Goal: Task Accomplishment & Management: Use online tool/utility

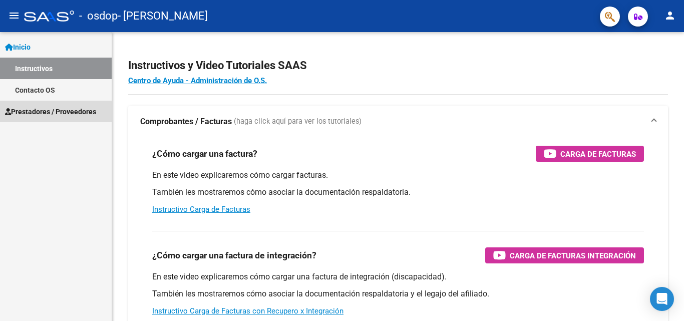
click at [35, 113] on span "Prestadores / Proveedores" at bounding box center [50, 111] width 91 height 11
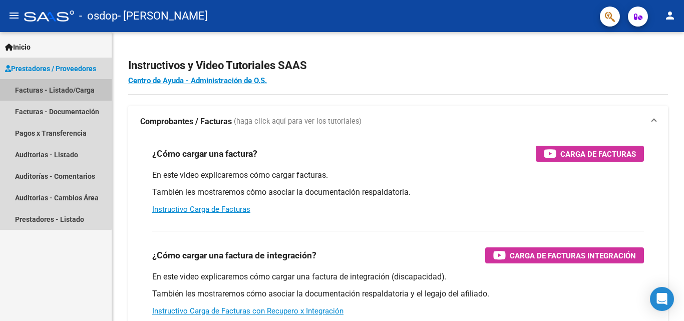
click at [38, 90] on link "Facturas - Listado/Carga" at bounding box center [56, 90] width 112 height 22
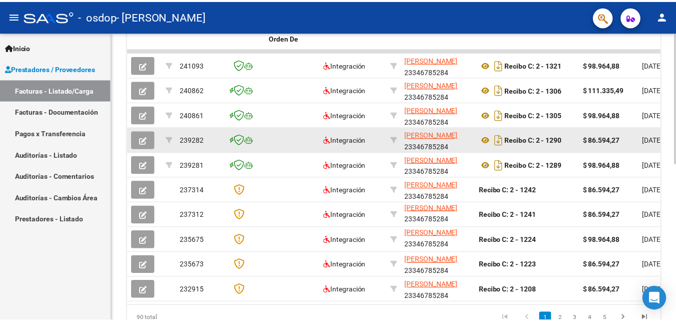
scroll to position [146, 0]
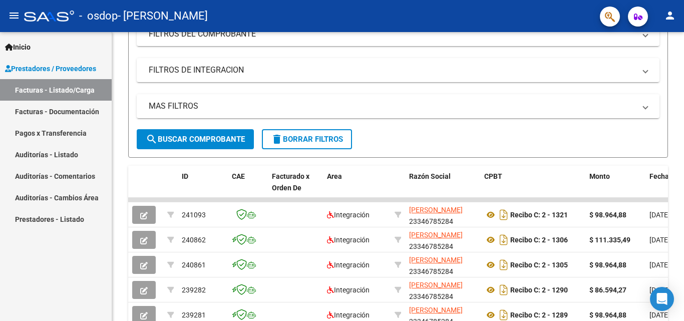
click at [663, 19] on button "person" at bounding box center [670, 16] width 20 height 20
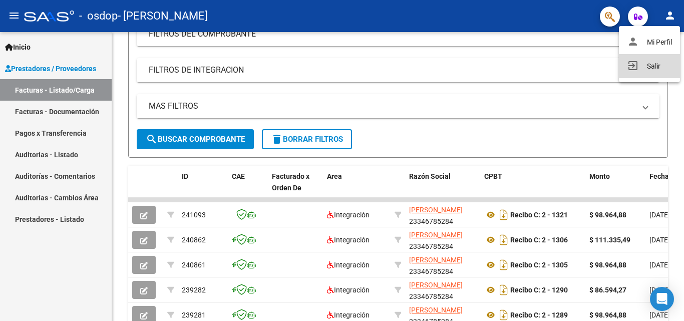
click at [650, 66] on button "exit_to_app Salir" at bounding box center [649, 66] width 61 height 24
